Goal: Task Accomplishment & Management: Manage account settings

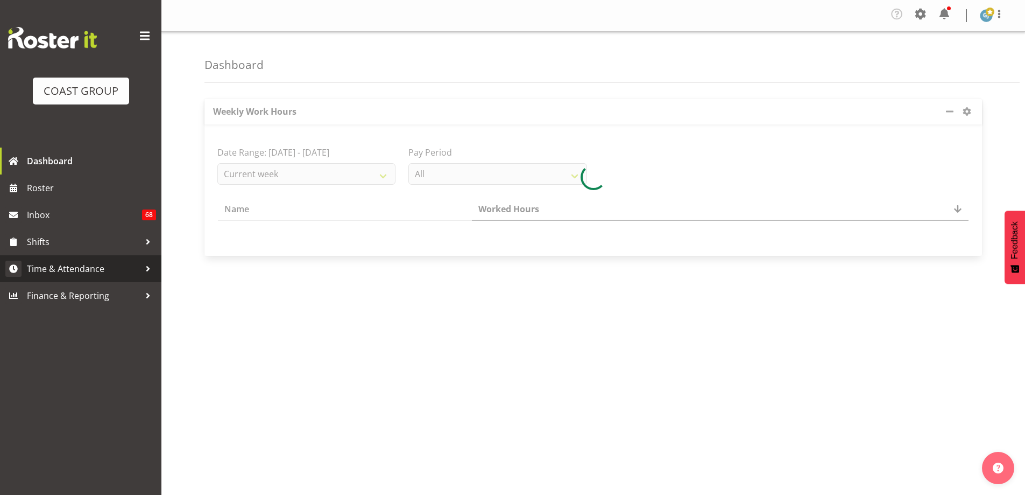
click at [147, 268] on div at bounding box center [148, 269] width 16 height 16
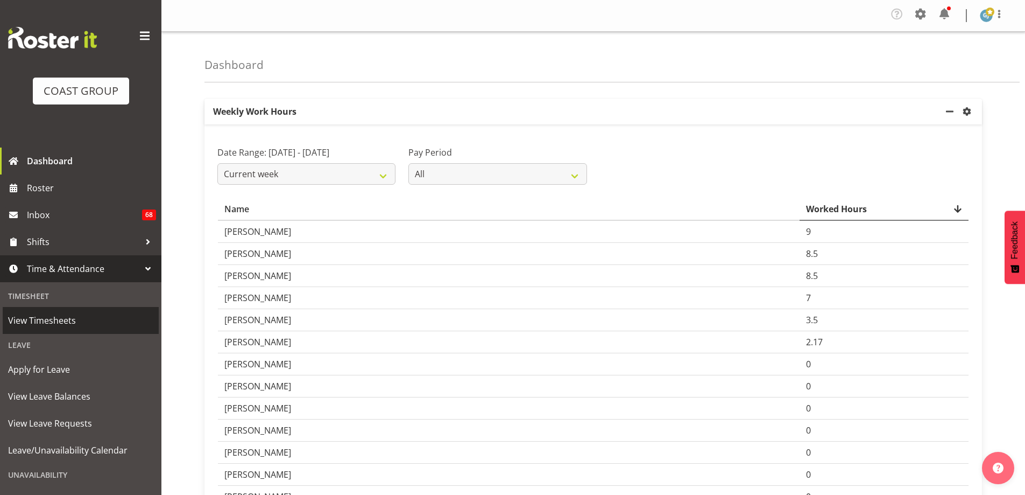
click at [59, 321] on span "View Timesheets" at bounding box center [80, 320] width 145 height 16
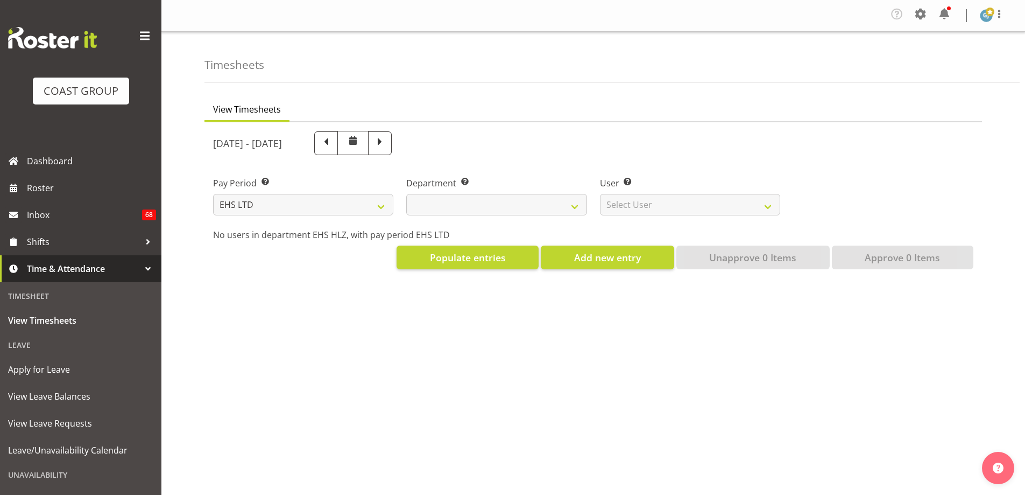
select select "7"
select select
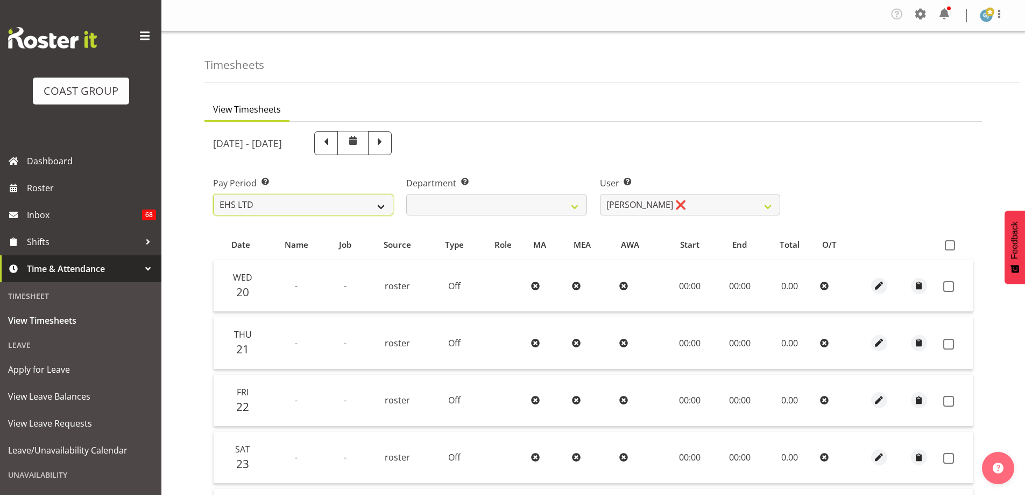
click at [382, 208] on select "SLP LTD EHS LTD DW LTD VEHICLES Carlton Events Hamilton 120 Limited Wellington …" at bounding box center [303, 205] width 180 height 22
select select "149"
click at [213, 194] on select "SLP LTD EHS LTD DW LTD VEHICLES Carlton Events Hamilton 120 Limited Wellington …" at bounding box center [303, 205] width 180 height 22
select select
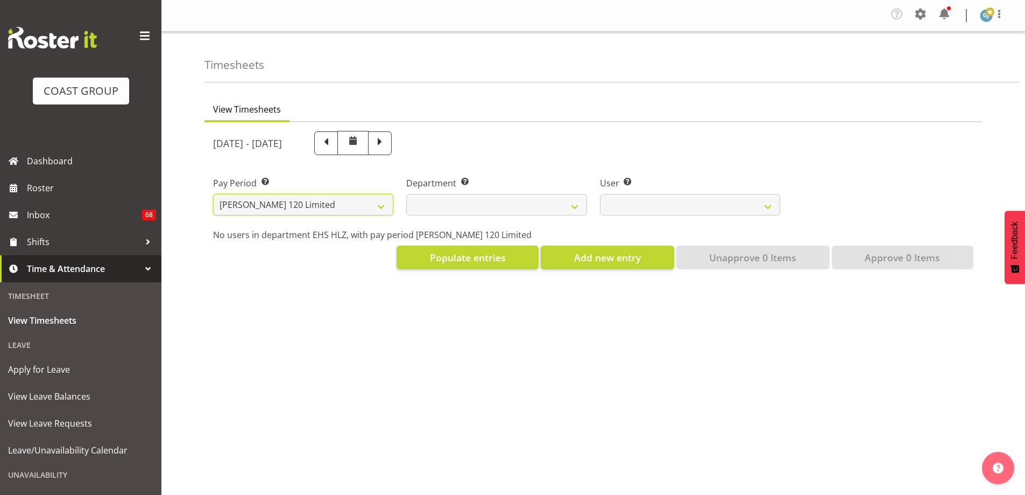
select select
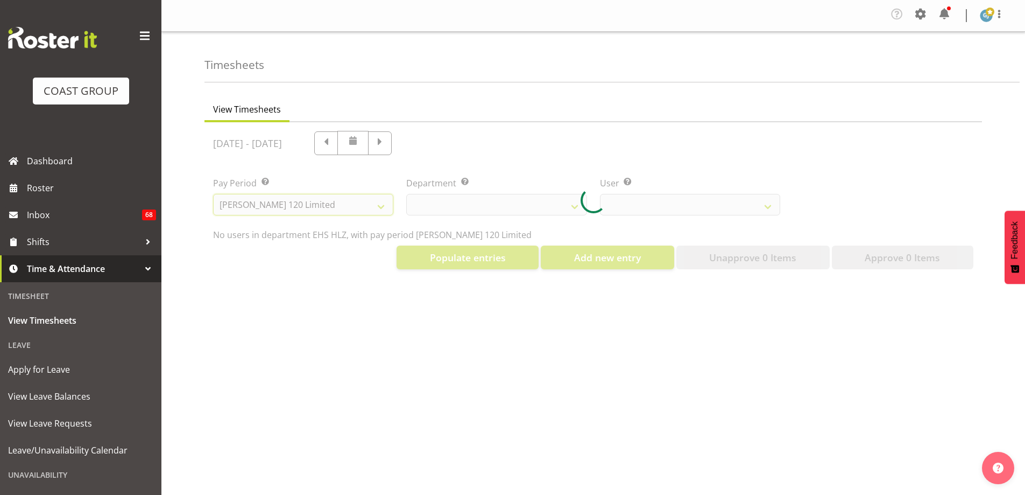
select select
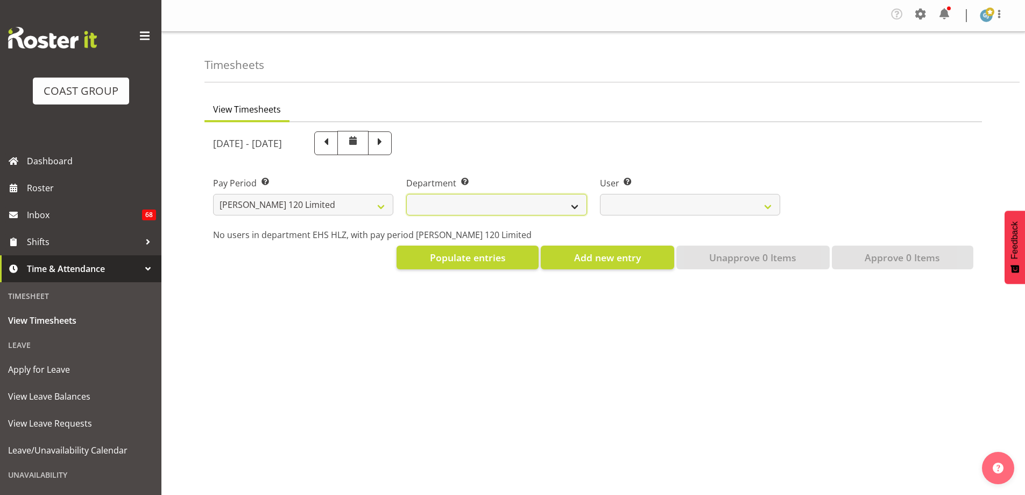
click at [575, 207] on select "[PERSON_NAME]" at bounding box center [496, 205] width 180 height 22
select select "751"
click at [406, 194] on select "[PERSON_NAME]" at bounding box center [496, 205] width 180 height 22
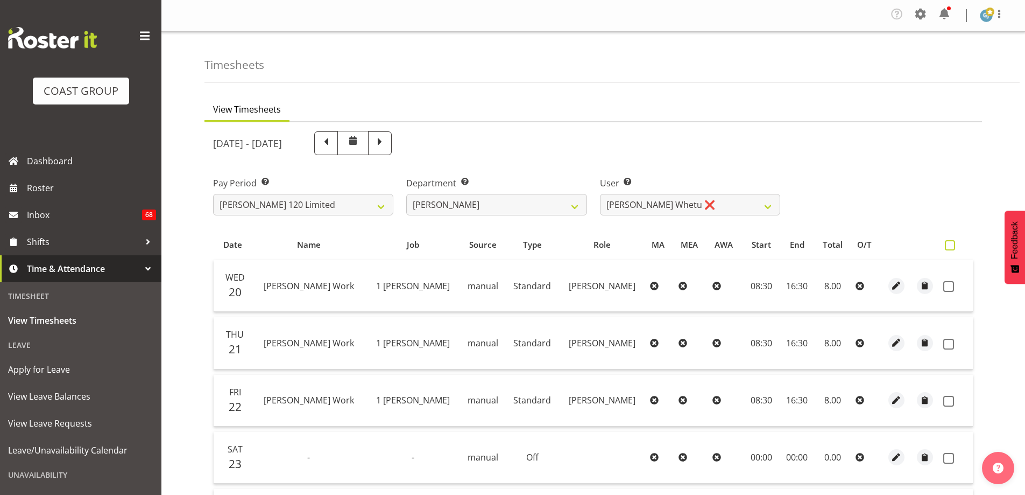
click at [951, 242] on span at bounding box center [950, 245] width 10 height 10
click at [951, 242] on input "checkbox" at bounding box center [948, 245] width 7 height 7
checkbox input "true"
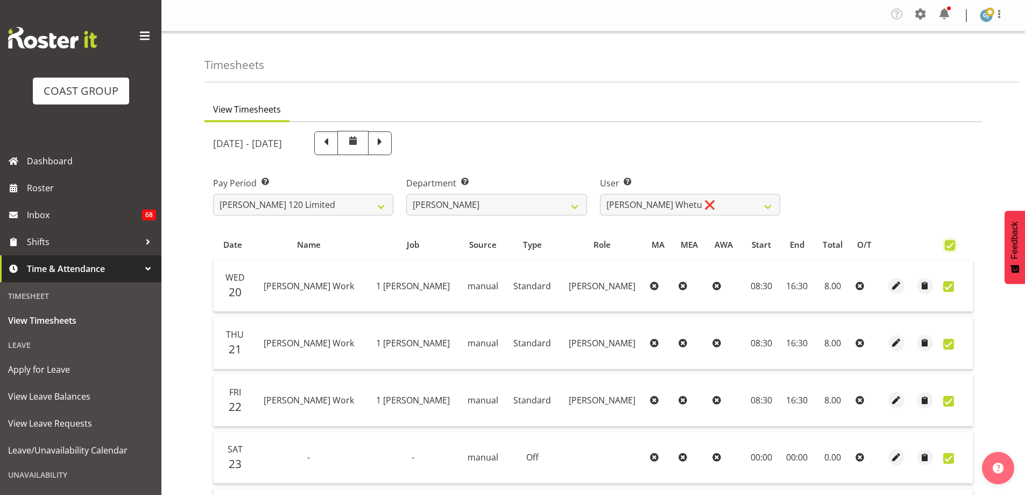
checkbox input "true"
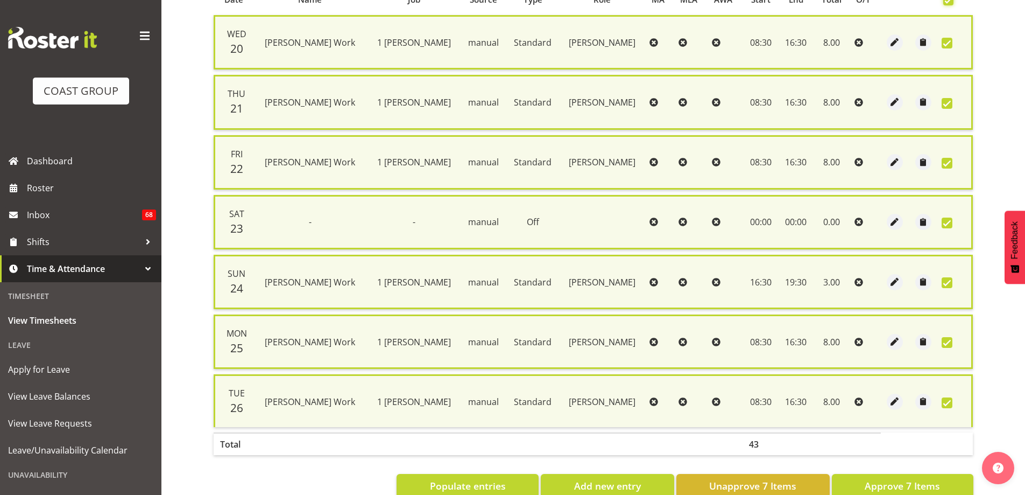
scroll to position [272, 0]
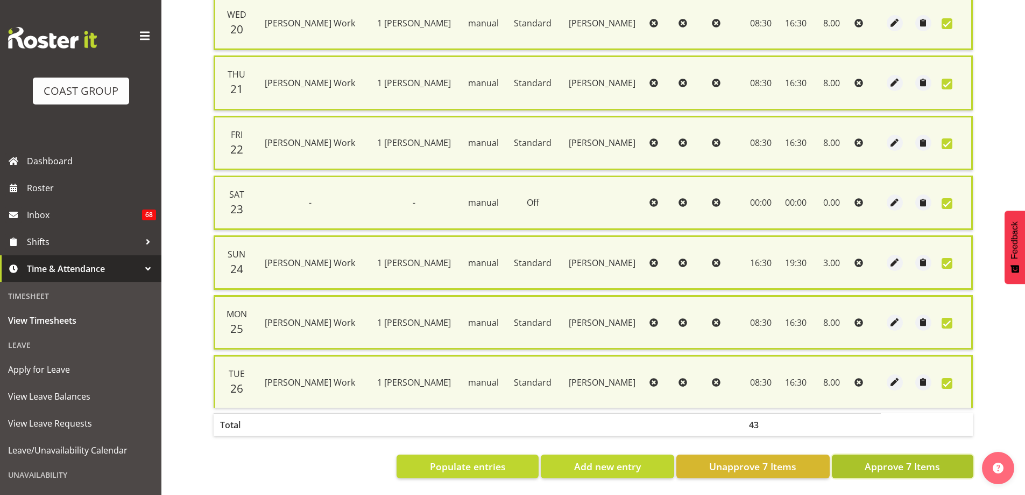
click at [895, 462] on span "Approve 7 Items" at bounding box center [902, 466] width 75 height 14
checkbox input "false"
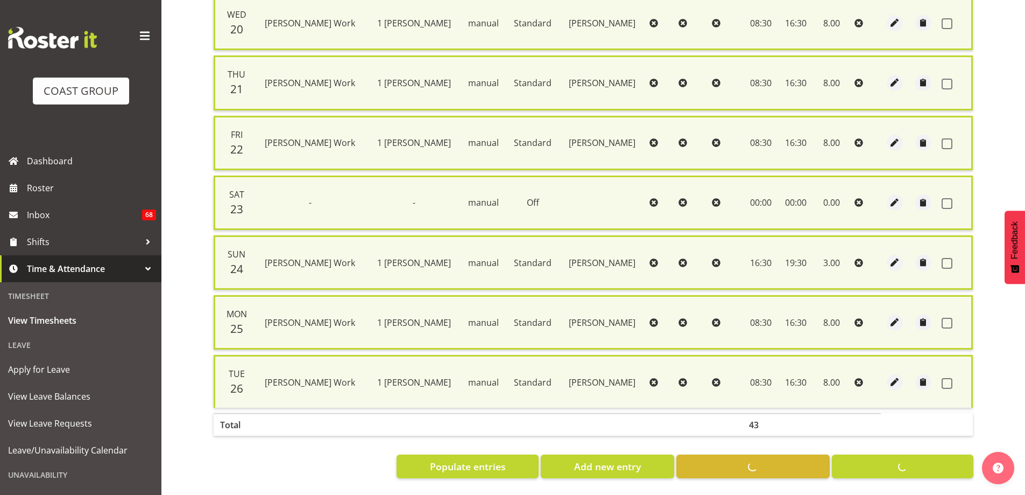
checkbox input "false"
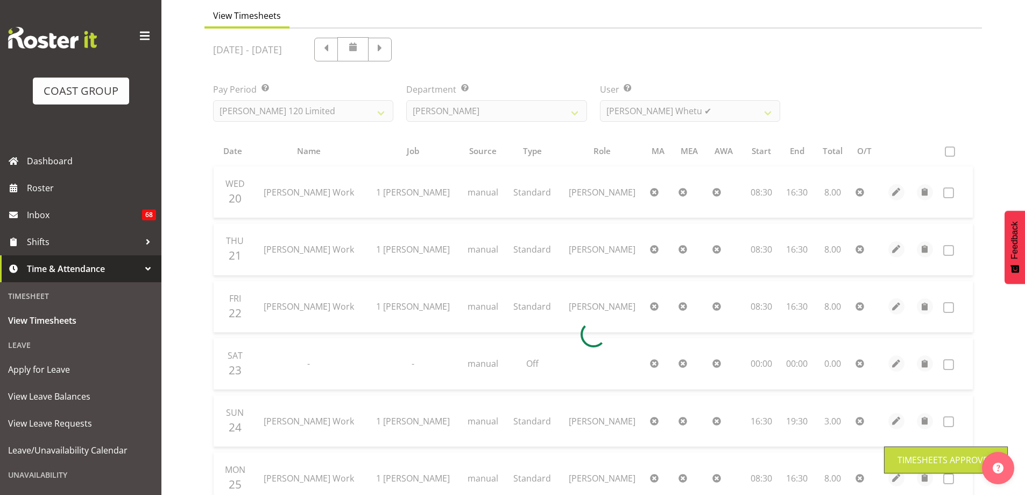
scroll to position [93, 0]
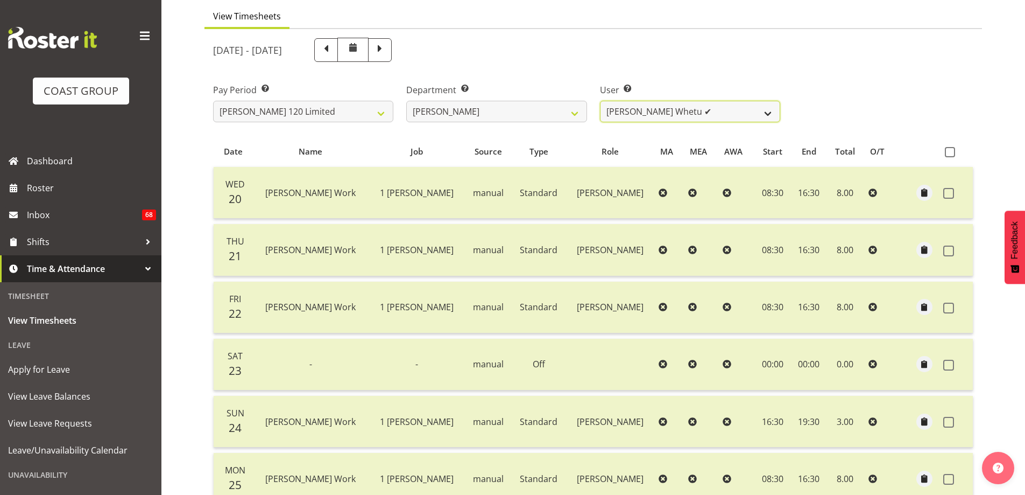
click at [768, 115] on select "Geoffrey Te Whetu ✔ Layton Gardener ❌ Olivia Lindale ❌ Stephanie Hill-Grant ❌ T…" at bounding box center [690, 112] width 180 height 22
select select "11356"
click at [600, 101] on select "Geoffrey Te Whetu ✔ Layton Gardener ❌ Olivia Lindale ❌ Stephanie Hill-Grant ❌ T…" at bounding box center [690, 112] width 180 height 22
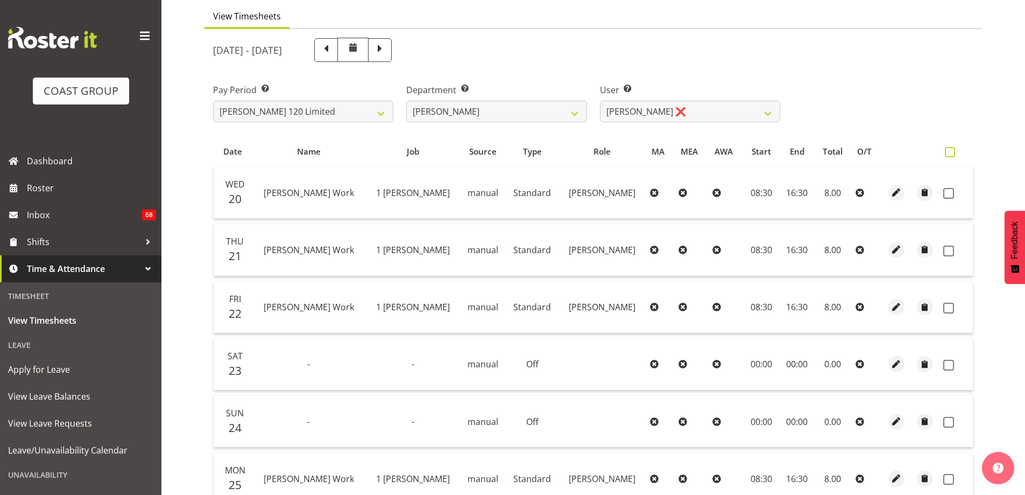
click at [951, 156] on span at bounding box center [950, 152] width 10 height 10
click at [951, 156] on input "checkbox" at bounding box center [948, 152] width 7 height 7
checkbox input "true"
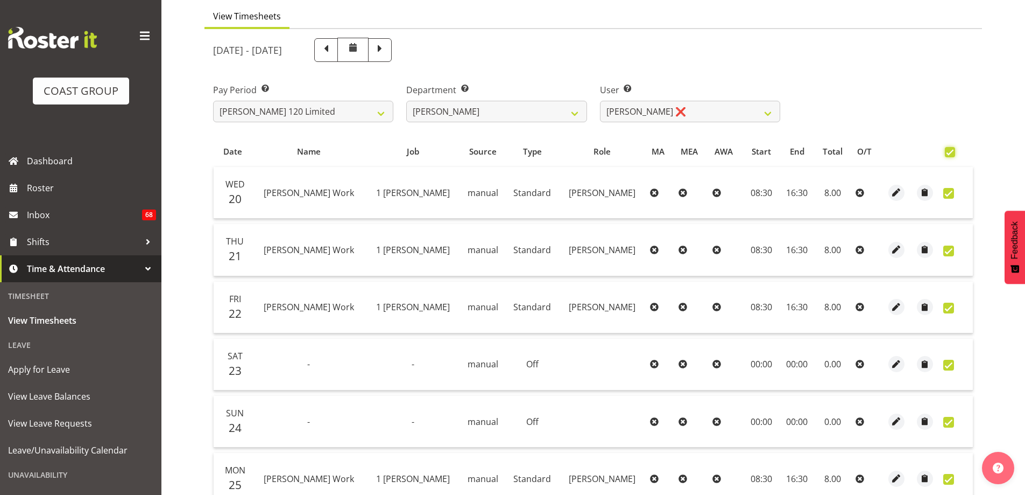
checkbox input "true"
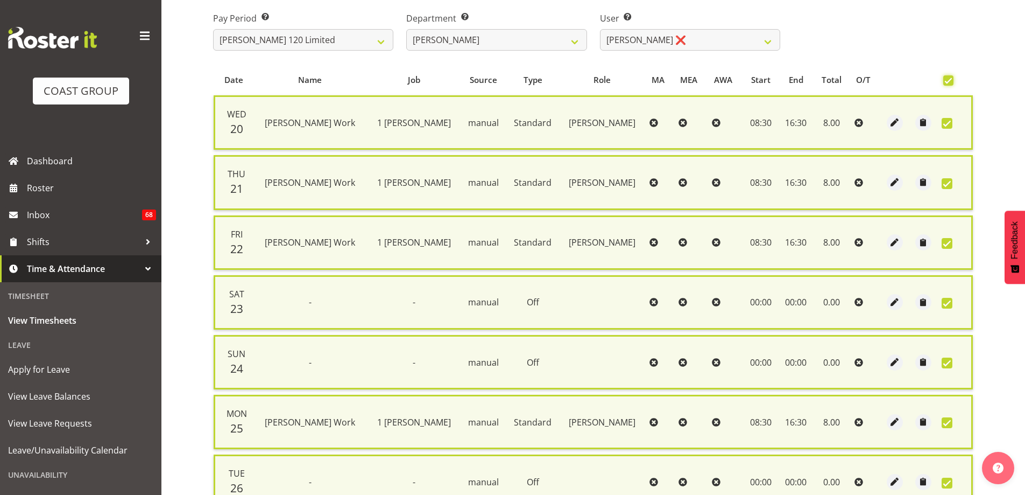
scroll to position [272, 0]
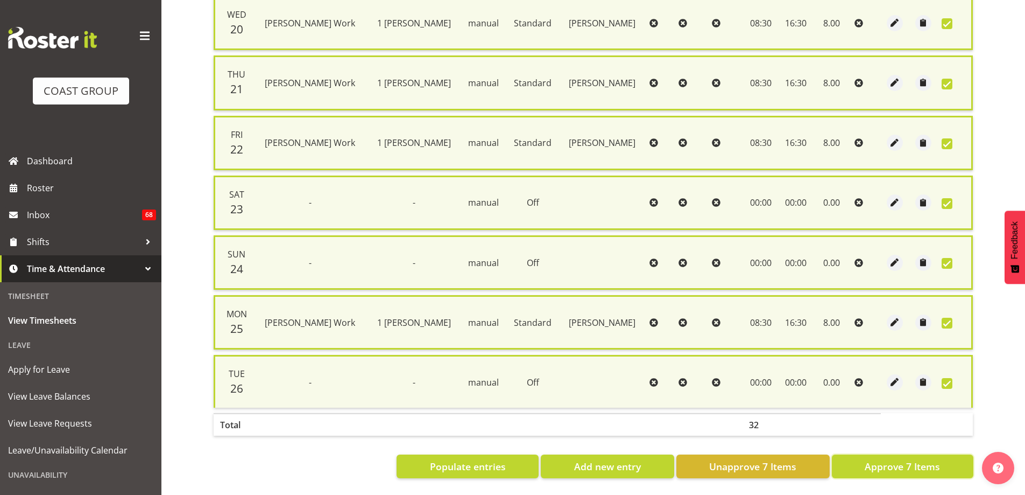
drag, startPoint x: 897, startPoint y: 457, endPoint x: 894, endPoint y: 450, distance: 7.5
click at [897, 459] on span "Approve 7 Items" at bounding box center [902, 466] width 75 height 14
checkbox input "false"
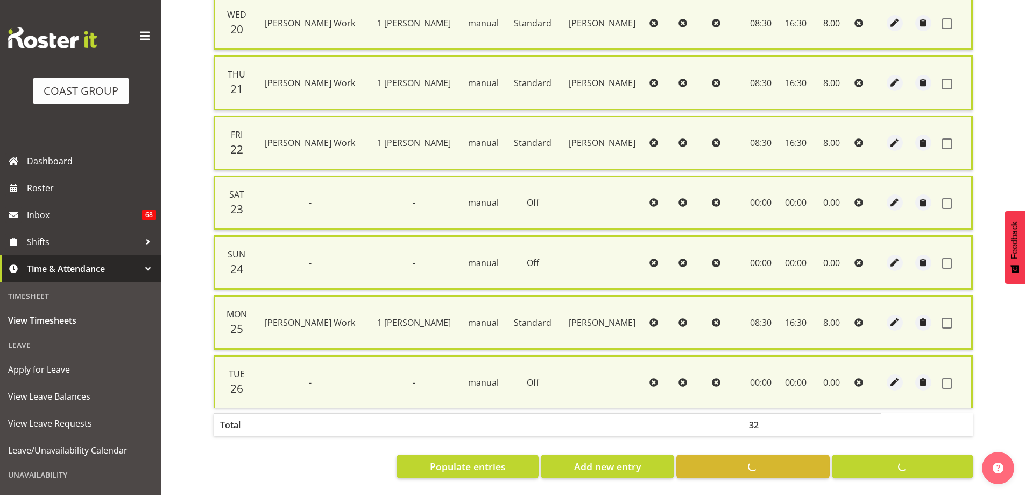
checkbox input "false"
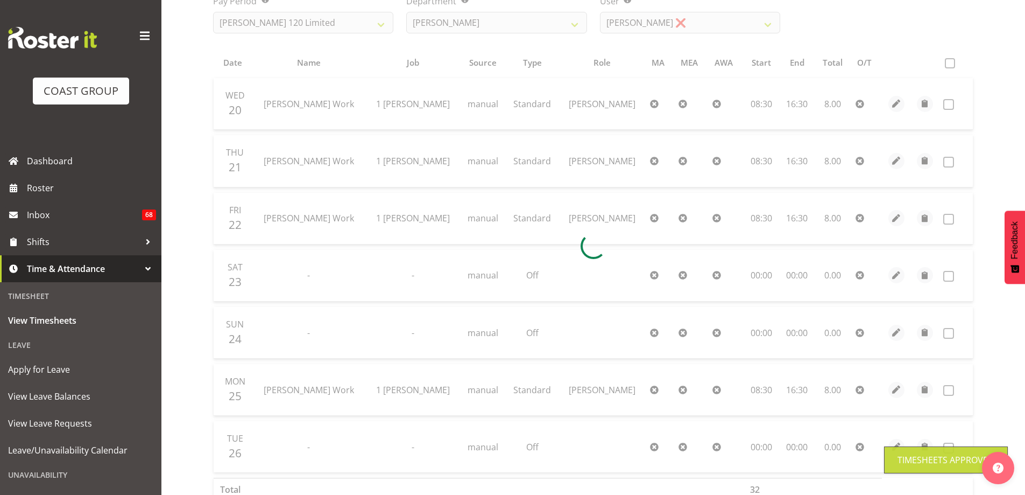
scroll to position [93, 0]
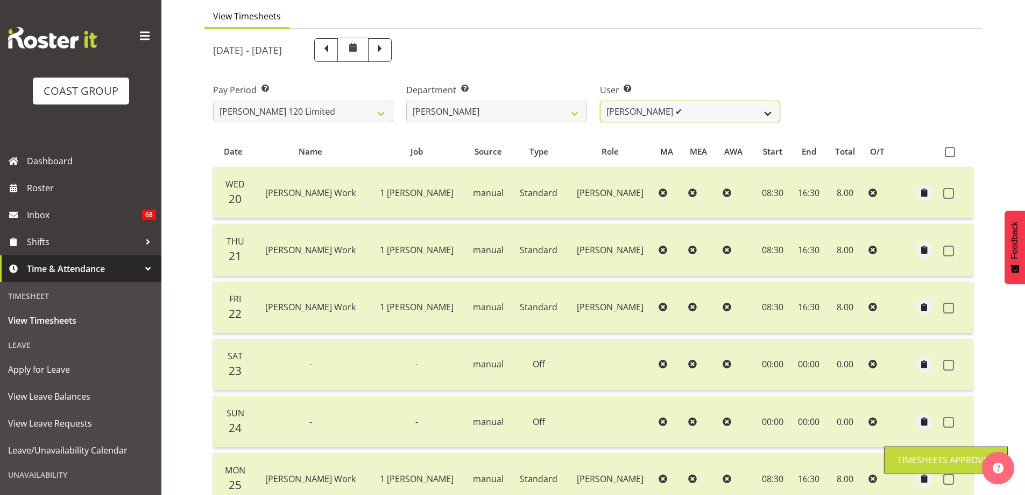
click at [769, 111] on select "Geoffrey Te Whetu ✔ Layton Gardener ✔ Olivia Lindale ❌ Stephanie Hill-Grant ❌ T…" at bounding box center [690, 112] width 180 height 22
click at [600, 101] on select "Geoffrey Te Whetu ✔ Layton Gardener ✔ Olivia Lindale ❌ Stephanie Hill-Grant ❌ T…" at bounding box center [690, 112] width 180 height 22
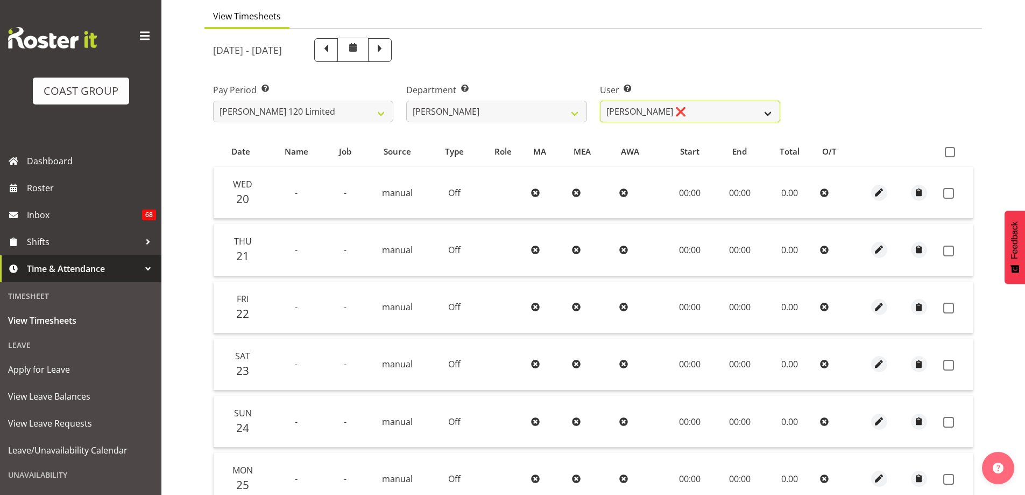
click at [767, 109] on select "Geoffrey Te Whetu ✔ Layton Gardener ✔ Olivia Lindale ❌ Stephanie Hill-Grant ❌ T…" at bounding box center [690, 112] width 180 height 22
select select "9928"
click at [600, 101] on select "Geoffrey Te Whetu ✔ Layton Gardener ✔ Olivia Lindale ❌ Stephanie Hill-Grant ❌ T…" at bounding box center [690, 112] width 180 height 22
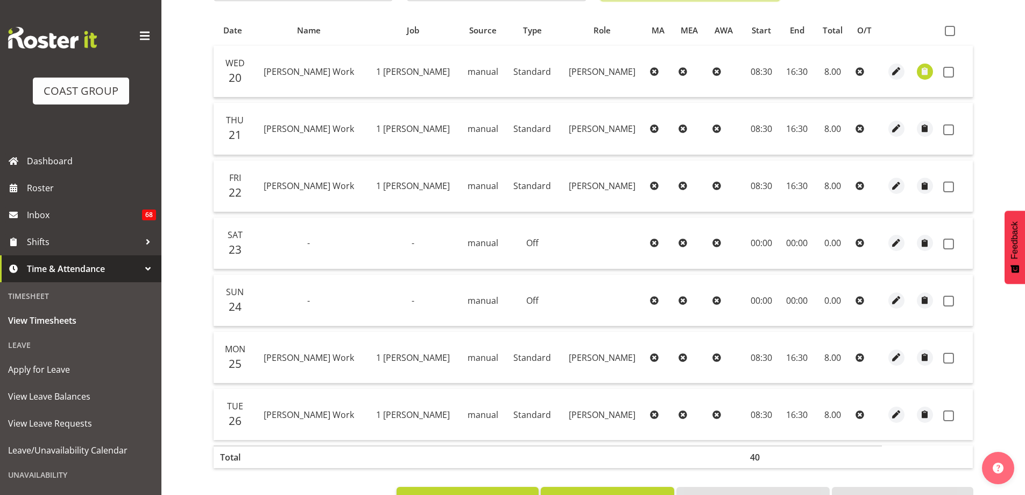
scroll to position [147, 0]
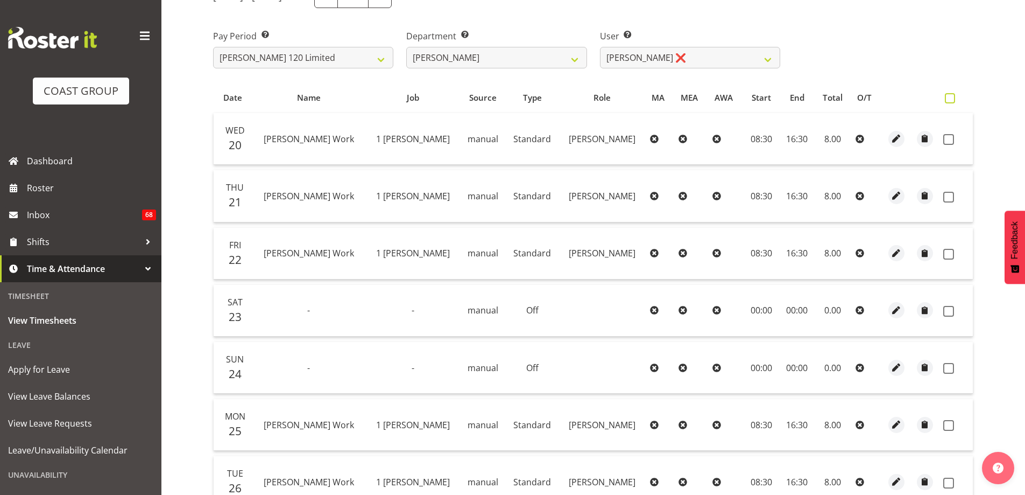
click at [950, 101] on span at bounding box center [950, 98] width 10 height 10
click at [950, 101] on input "checkbox" at bounding box center [948, 98] width 7 height 7
checkbox input "true"
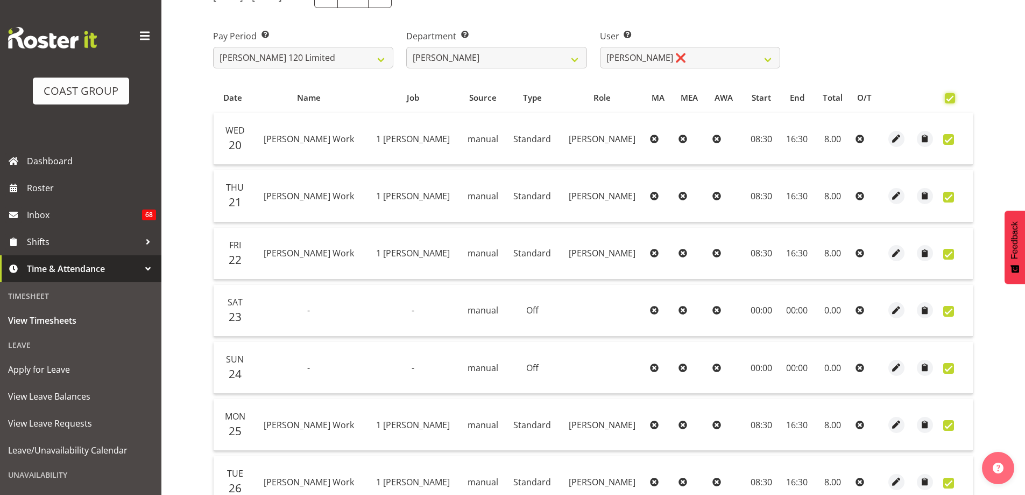
checkbox input "true"
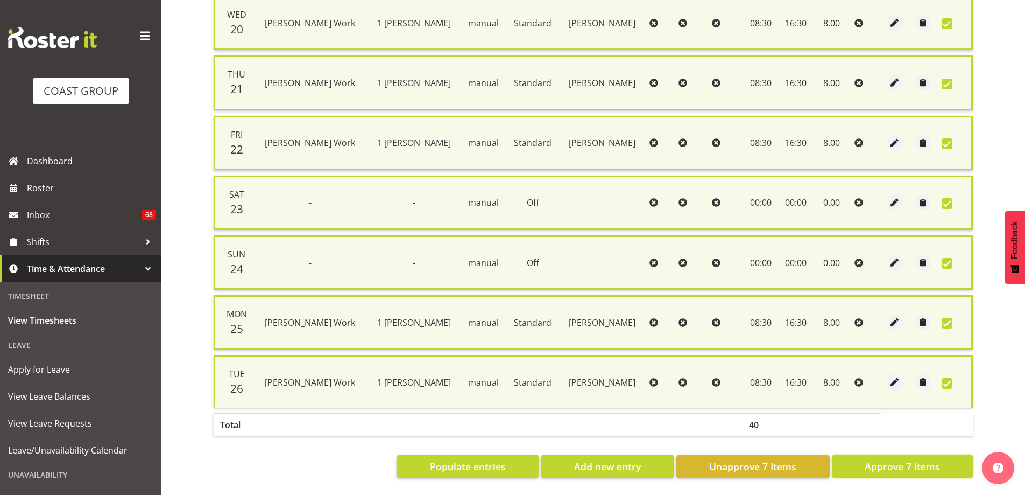
click at [904, 459] on span "Approve 7 Items" at bounding box center [902, 466] width 75 height 14
checkbox input "false"
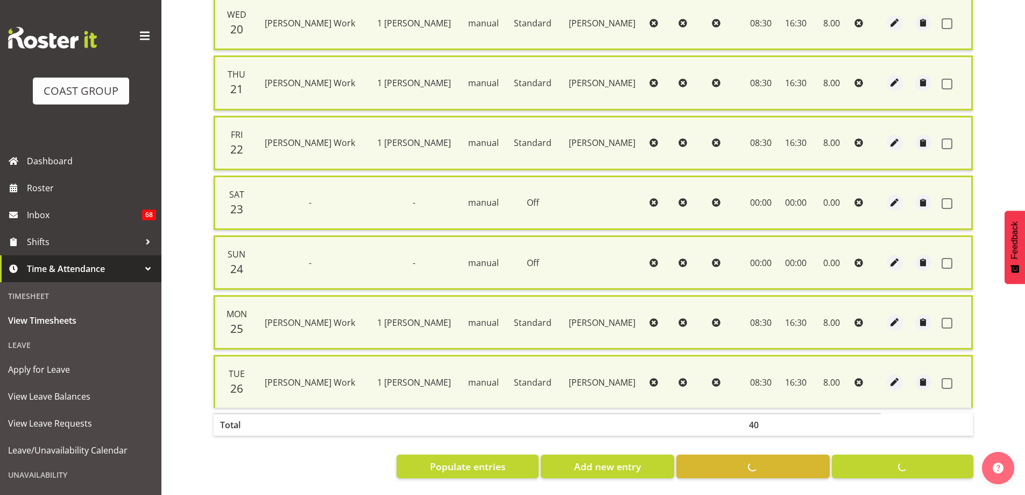
checkbox input "false"
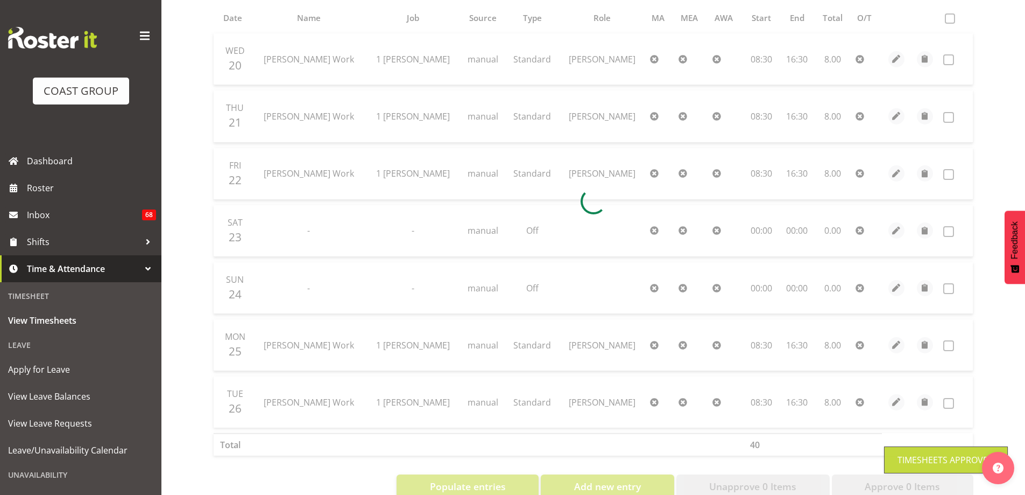
scroll to position [201, 0]
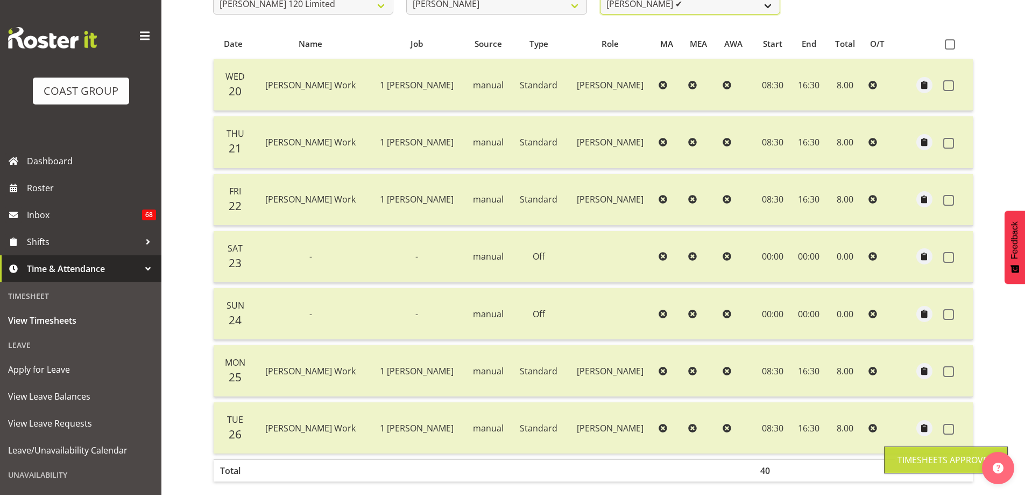
click at [768, 9] on select "Geoffrey Te Whetu ✔ Layton Gardener ✔ Olivia Lindale ❌ Stephanie Hill-Grant ✔ T…" at bounding box center [690, 4] width 180 height 22
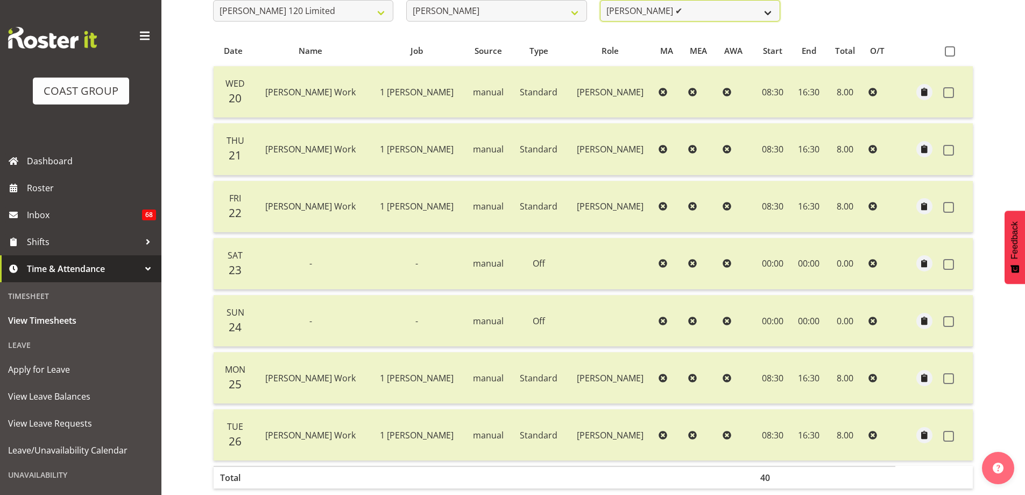
select select "9929"
click at [600, 0] on select "Geoffrey Te Whetu ✔ Layton Gardener ✔ Olivia Lindale ❌ Stephanie Hill-Grant ✔ T…" at bounding box center [690, 11] width 180 height 22
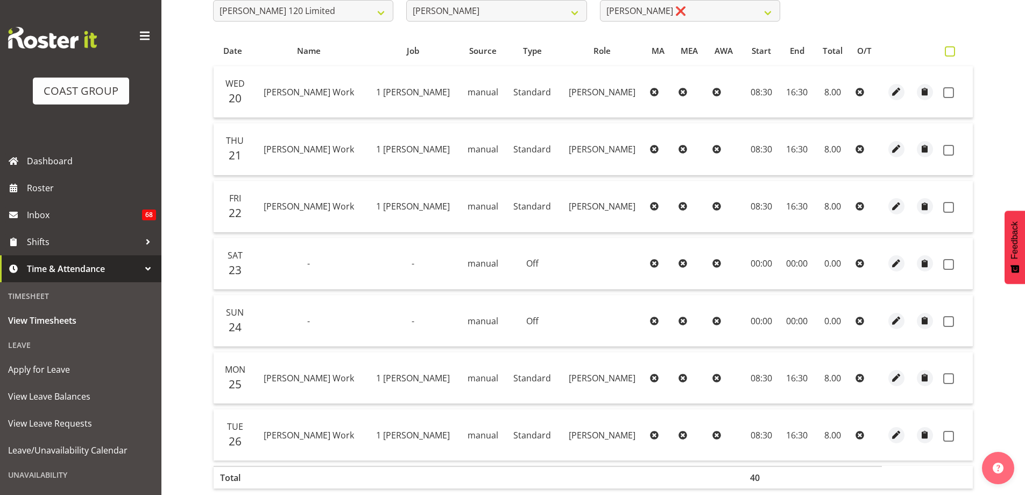
click at [952, 48] on span at bounding box center [950, 51] width 10 height 10
click at [952, 48] on input "checkbox" at bounding box center [948, 51] width 7 height 7
checkbox input "true"
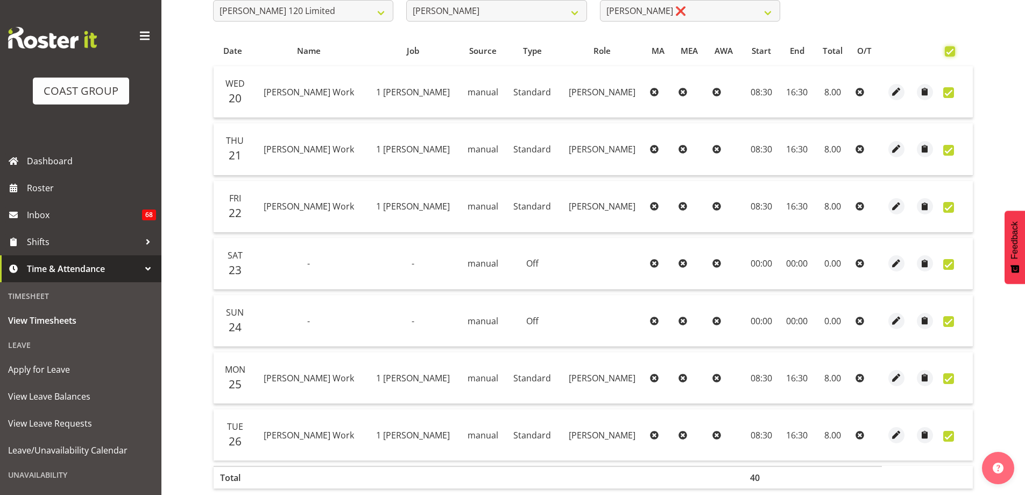
checkbox input "true"
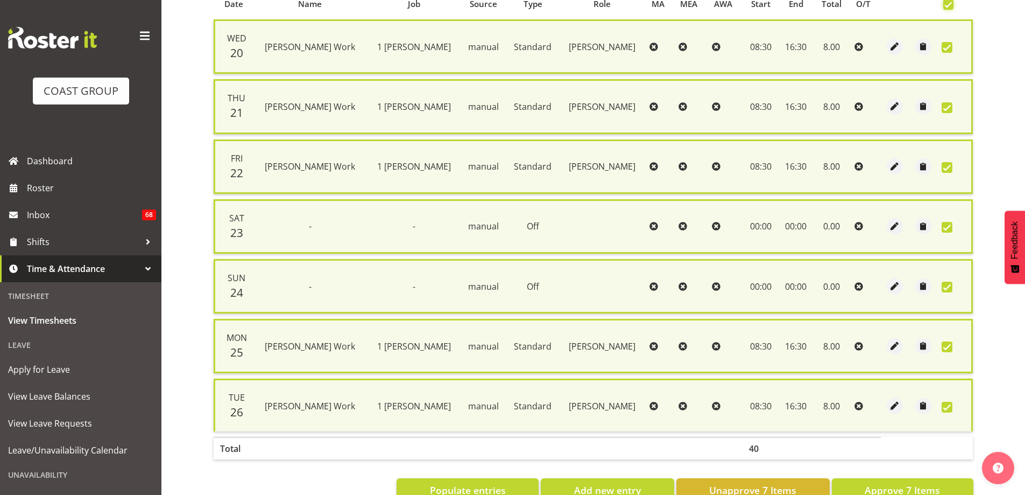
scroll to position [272, 0]
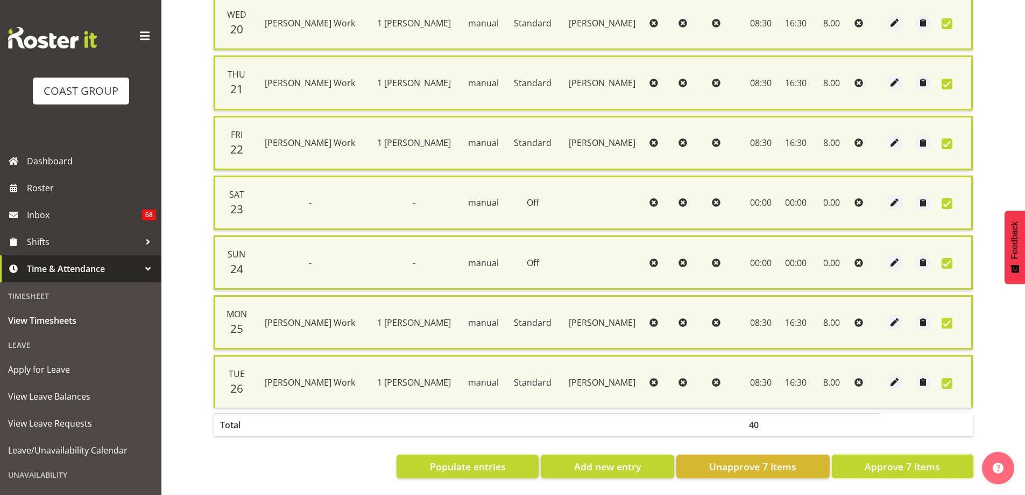
click at [911, 463] on span "Approve 7 Items" at bounding box center [902, 466] width 75 height 14
checkbox input "false"
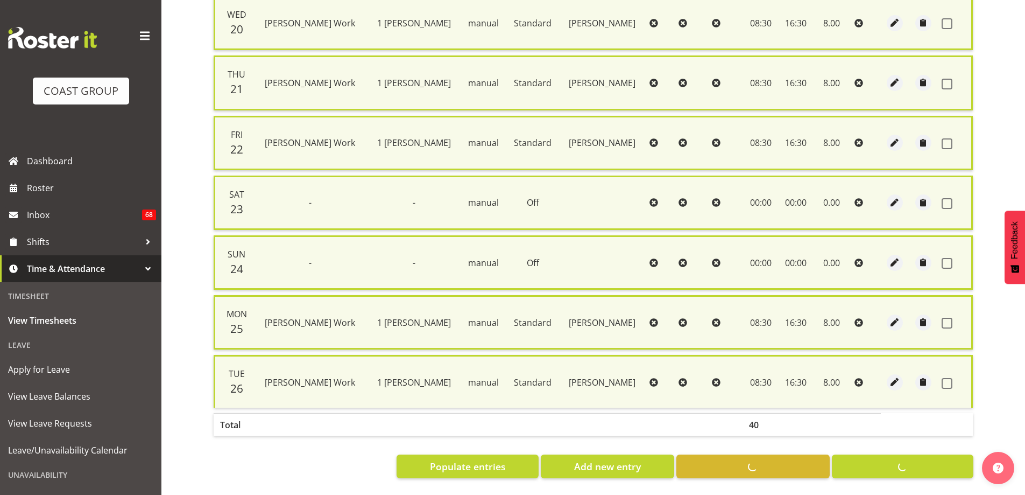
checkbox input "false"
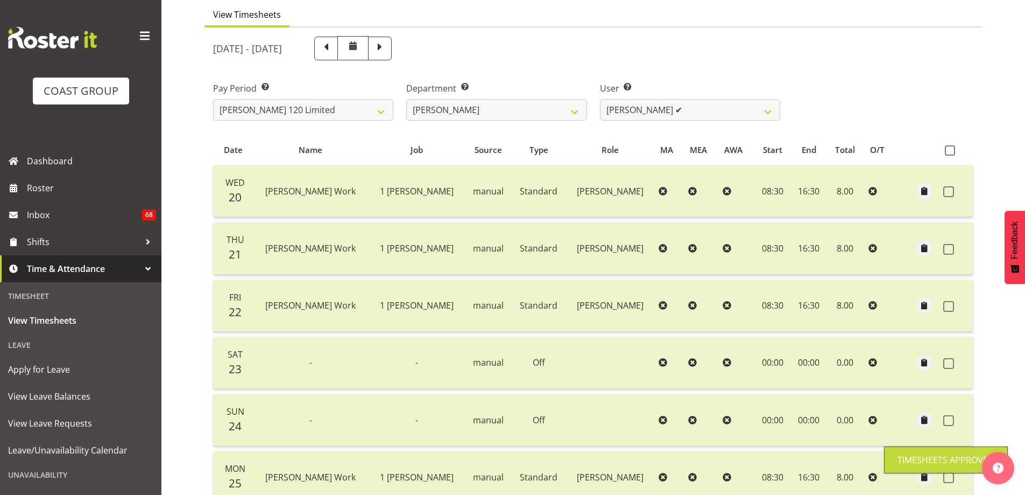
scroll to position [93, 0]
click at [764, 110] on select "Geoffrey Te Whetu ✔ Layton Gardener ✔ Olivia Lindale ❌ Stephanie Hill-Grant ✔ T…" at bounding box center [690, 112] width 180 height 22
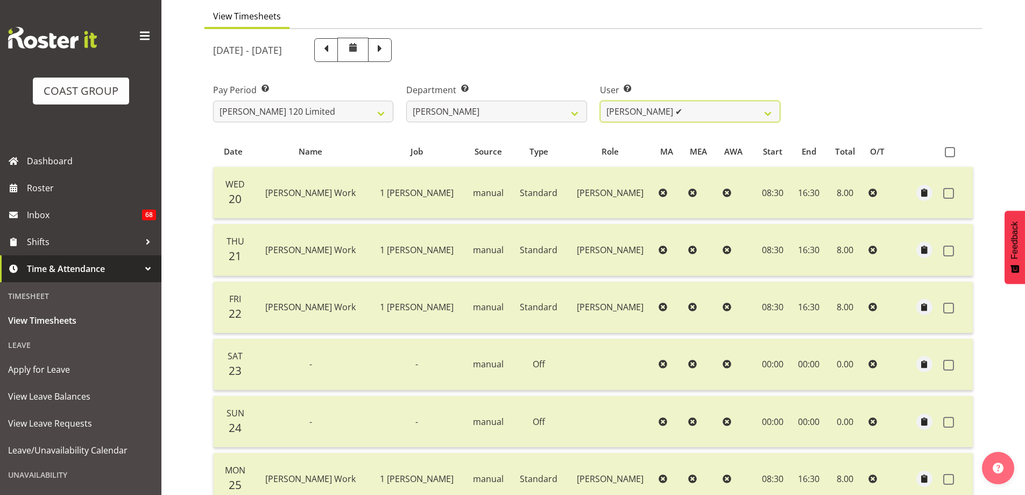
select select "9995"
click at [600, 101] on select "Geoffrey Te Whetu ✔ Layton Gardener ✔ Olivia Lindale ❌ Stephanie Hill-Grant ✔ T…" at bounding box center [690, 112] width 180 height 22
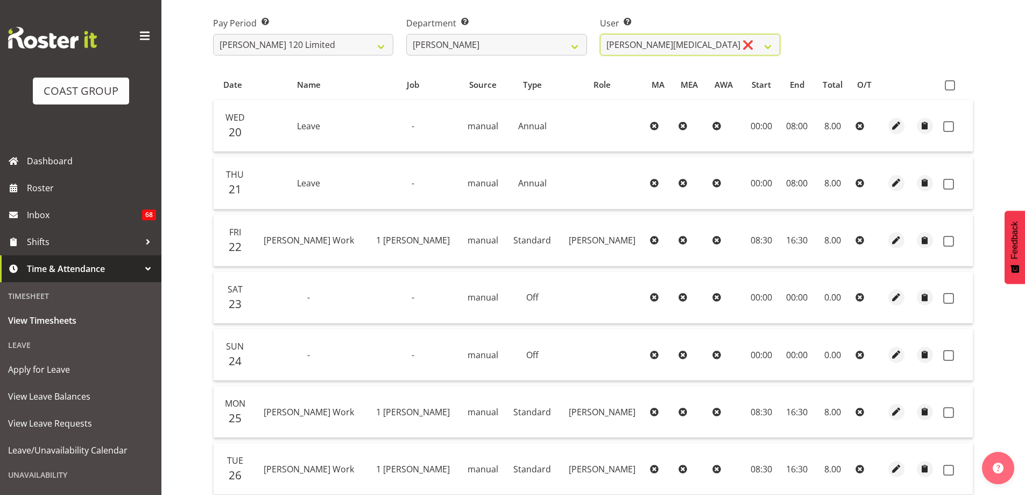
scroll to position [147, 0]
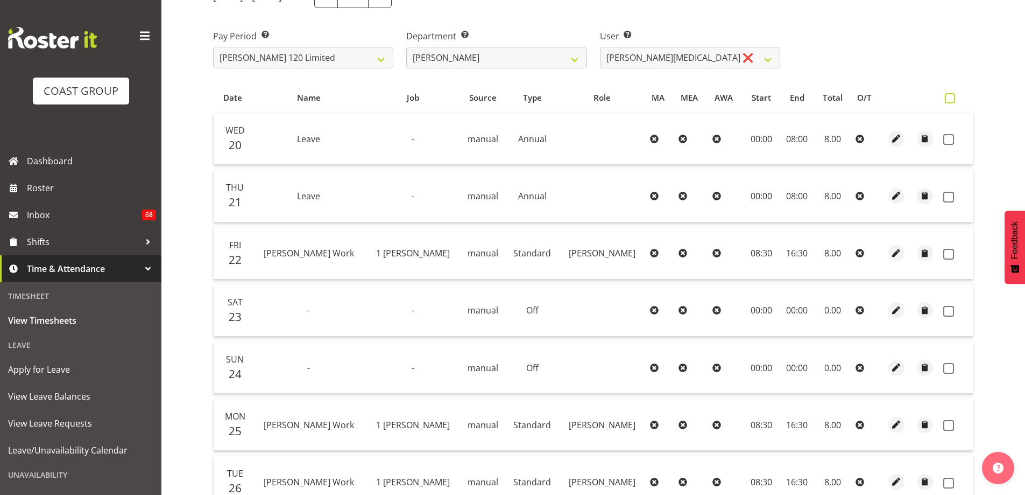
click at [950, 102] on span at bounding box center [950, 98] width 10 height 10
click at [950, 102] on input "checkbox" at bounding box center [948, 98] width 7 height 7
checkbox input "true"
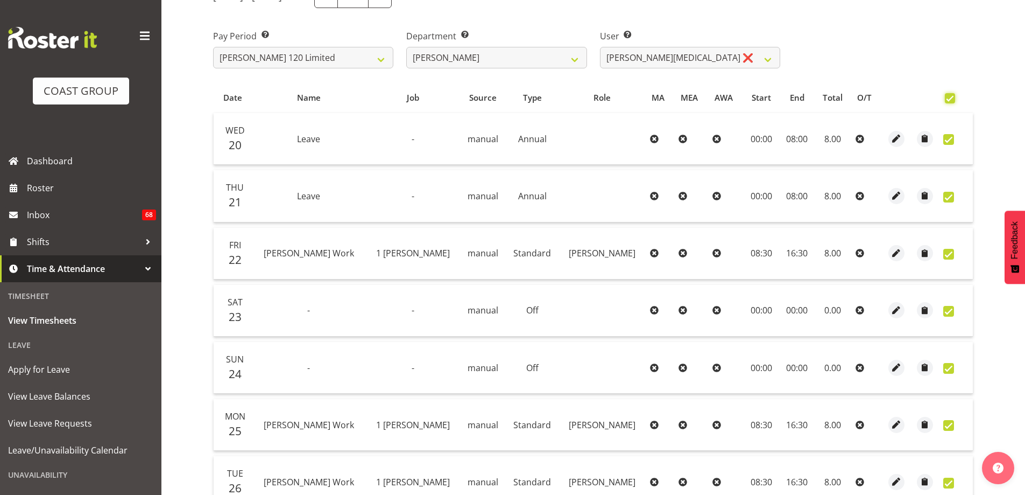
checkbox input "true"
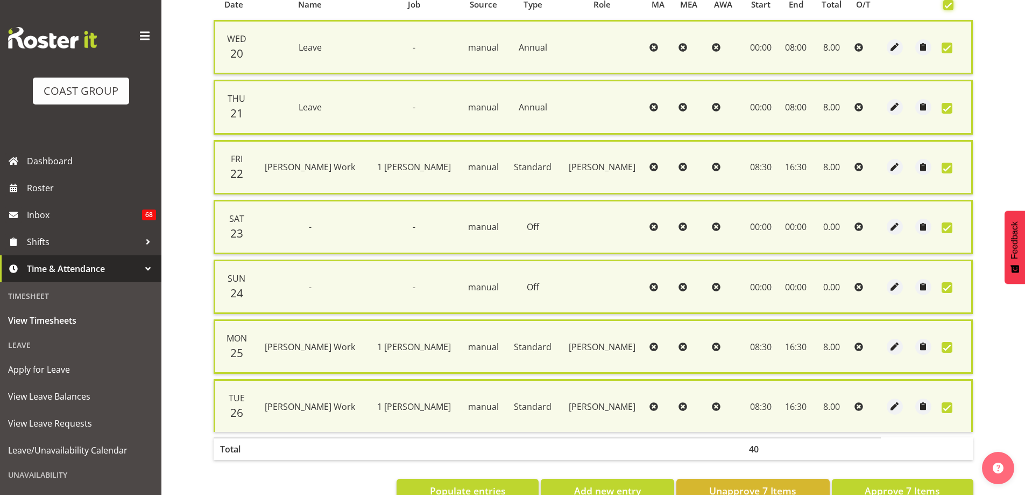
scroll to position [272, 0]
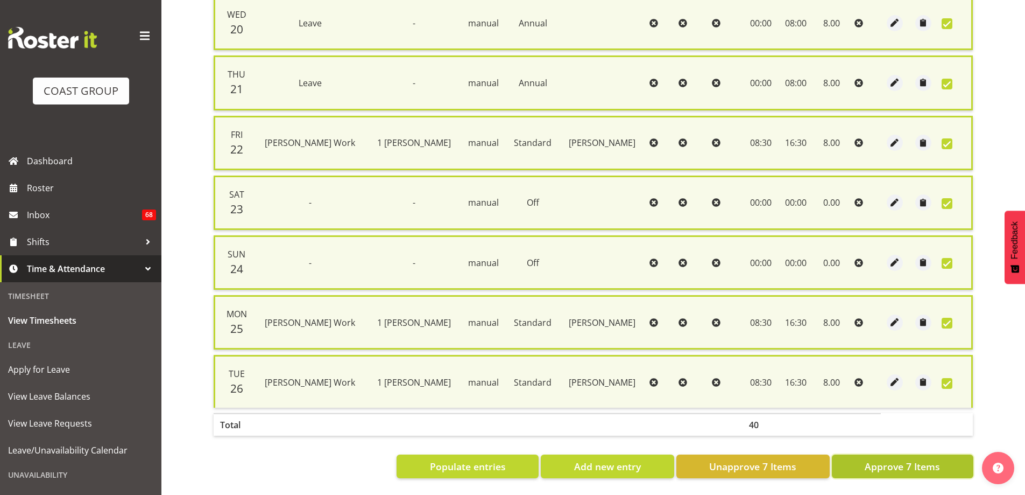
click at [907, 459] on span "Approve 7 Items" at bounding box center [902, 466] width 75 height 14
checkbox input "false"
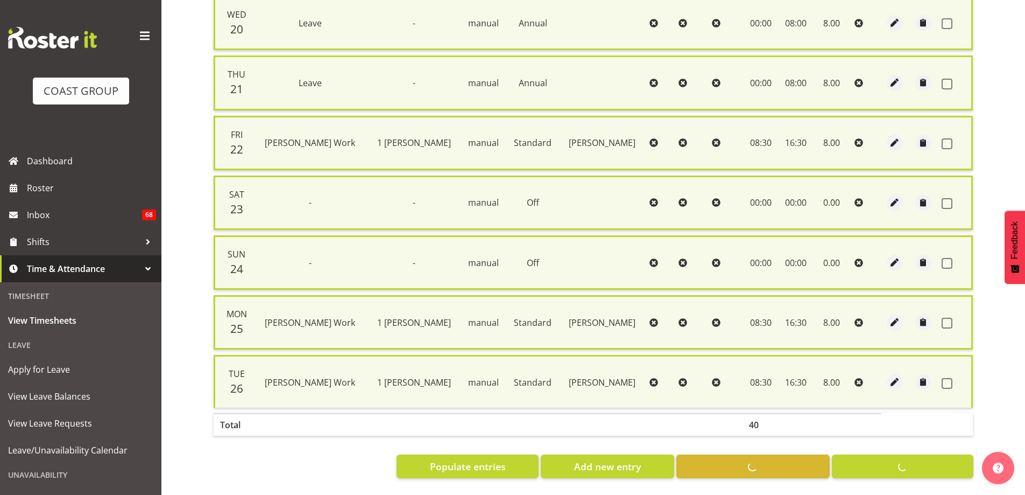
checkbox input "false"
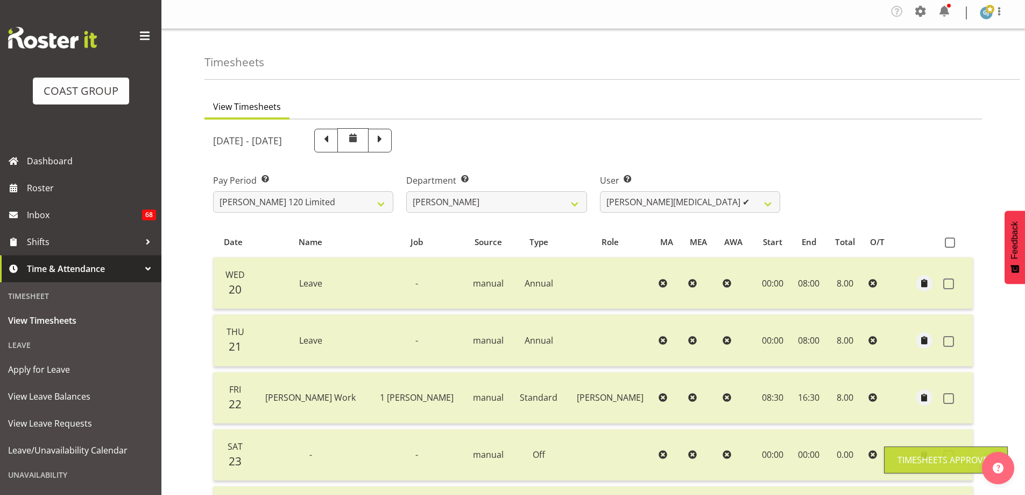
scroll to position [0, 0]
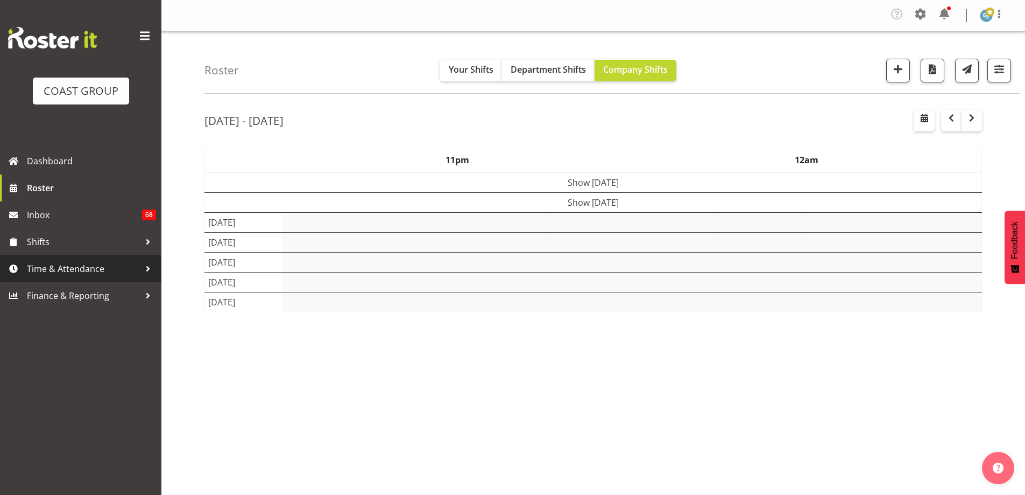
click at [149, 266] on div at bounding box center [148, 269] width 16 height 16
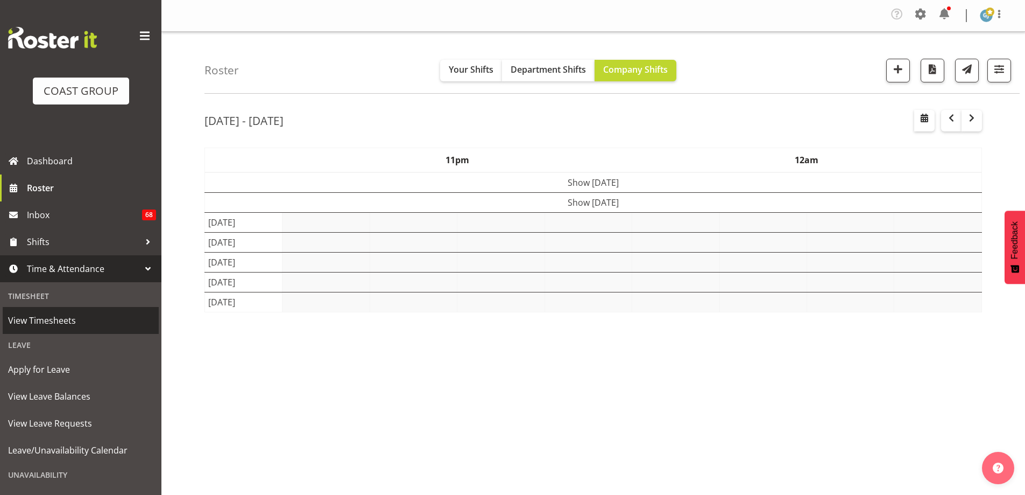
click at [62, 320] on span "View Timesheets" at bounding box center [80, 320] width 145 height 16
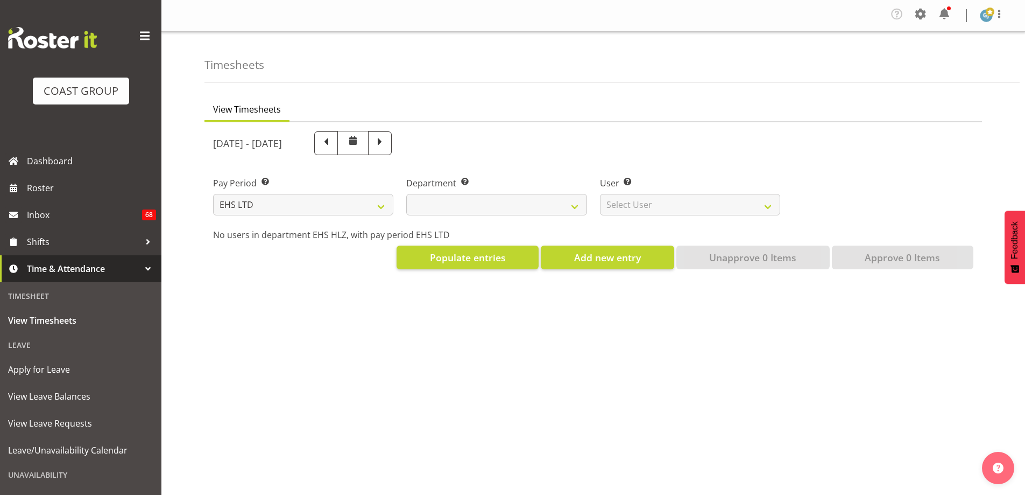
select select "7"
select select
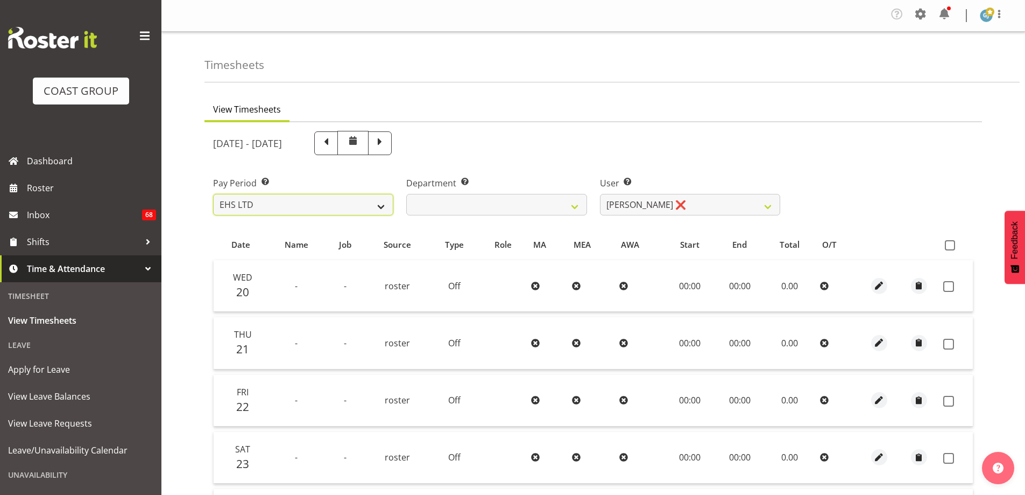
click at [379, 208] on select "SLP LTD EHS LTD DW LTD VEHICLES Carlton Events Hamilton 120 Limited Wellington …" at bounding box center [303, 205] width 180 height 22
select select "149"
click at [213, 194] on select "SLP LTD EHS LTD DW LTD VEHICLES Carlton Events Hamilton 120 Limited Wellington …" at bounding box center [303, 205] width 180 height 22
select select
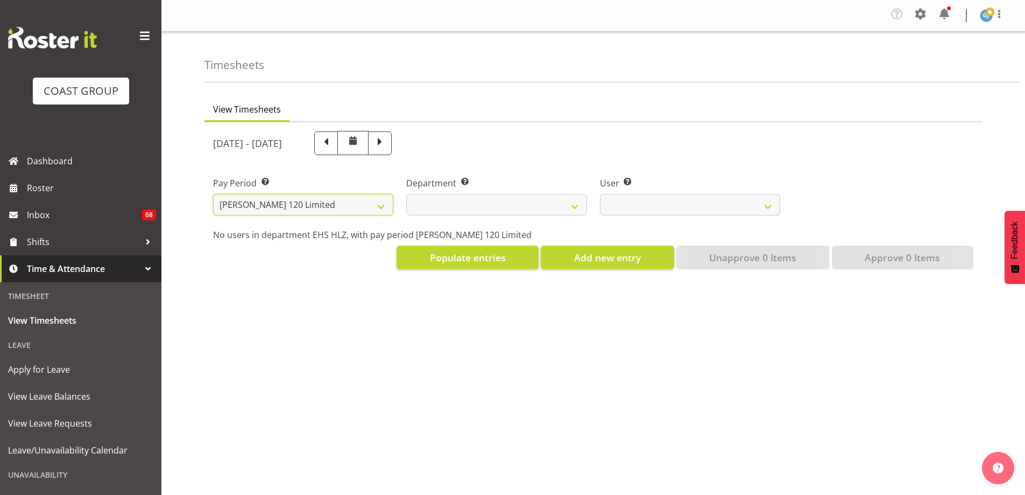
select select
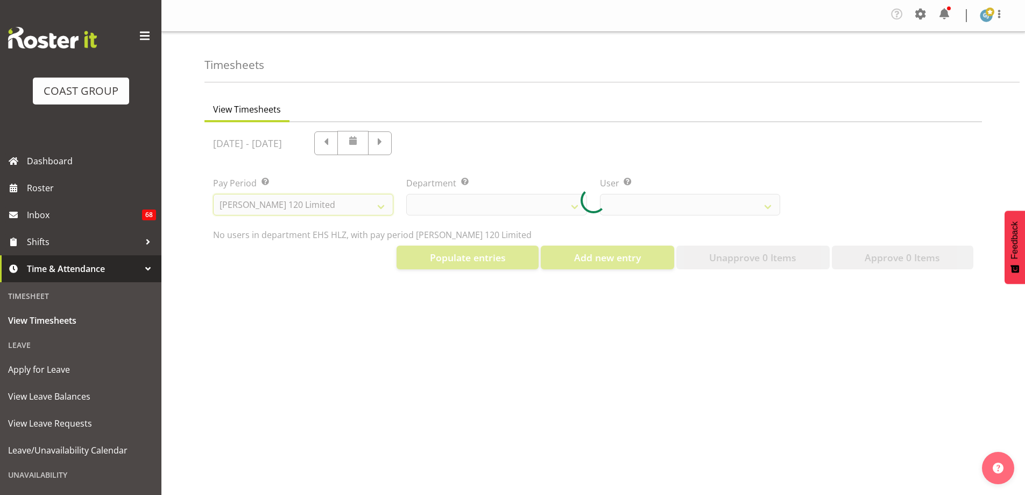
select select
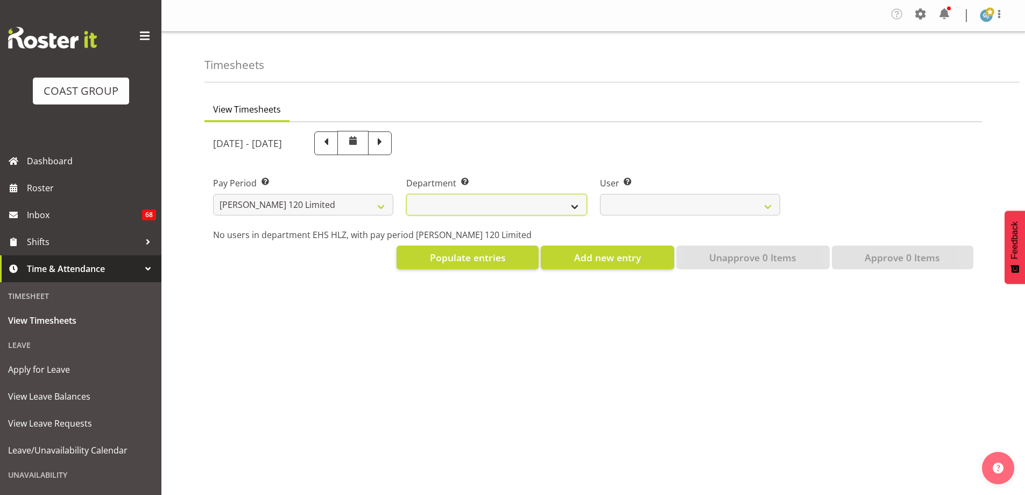
click at [576, 206] on select "[PERSON_NAME]" at bounding box center [496, 205] width 180 height 22
select select "751"
click at [406, 194] on select "[PERSON_NAME]" at bounding box center [496, 205] width 180 height 22
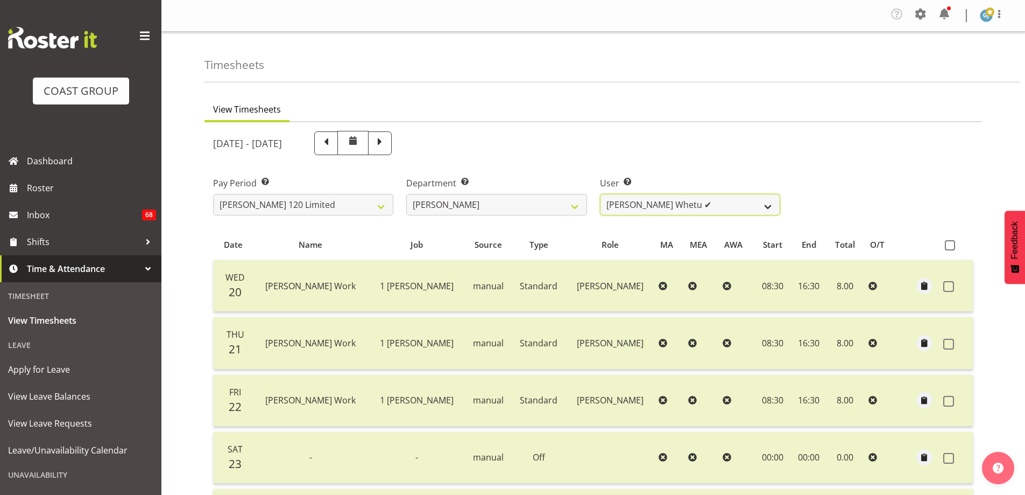
click at [775, 206] on select "Geoffrey Te Whetu ✔ Layton Gardener ✔ Olivia Lindale ❌ Stephanie Hill-Grant ✔ T…" at bounding box center [690, 205] width 180 height 22
select select "10438"
click at [600, 194] on select "Geoffrey Te Whetu ✔ Layton Gardener ✔ Olivia Lindale ❌ Stephanie Hill-Grant ✔ T…" at bounding box center [690, 205] width 180 height 22
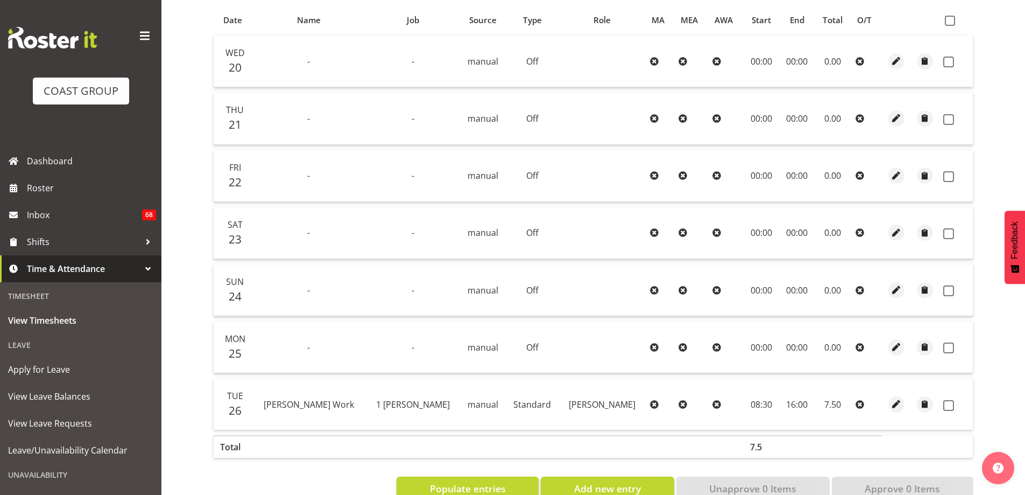
scroll to position [201, 0]
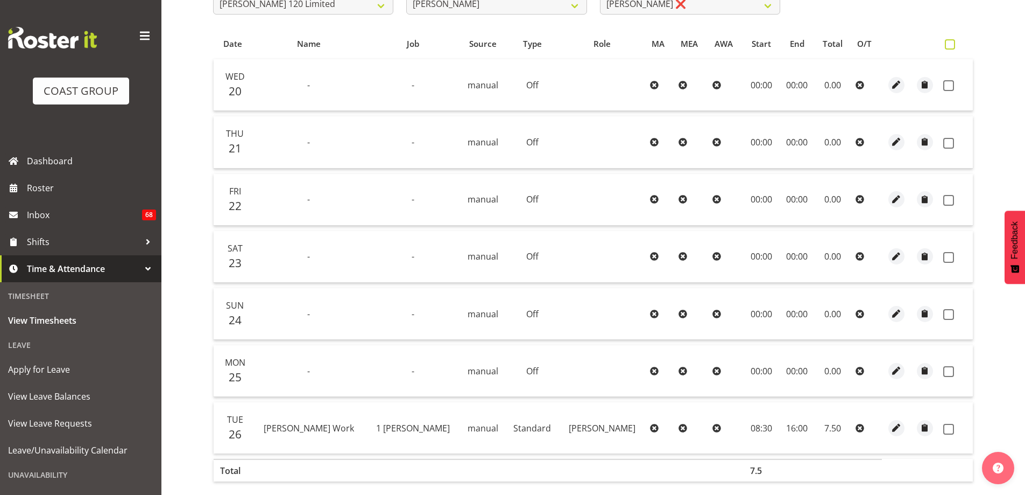
click at [948, 44] on span at bounding box center [950, 44] width 10 height 10
click at [948, 44] on input "checkbox" at bounding box center [948, 44] width 7 height 7
checkbox input "true"
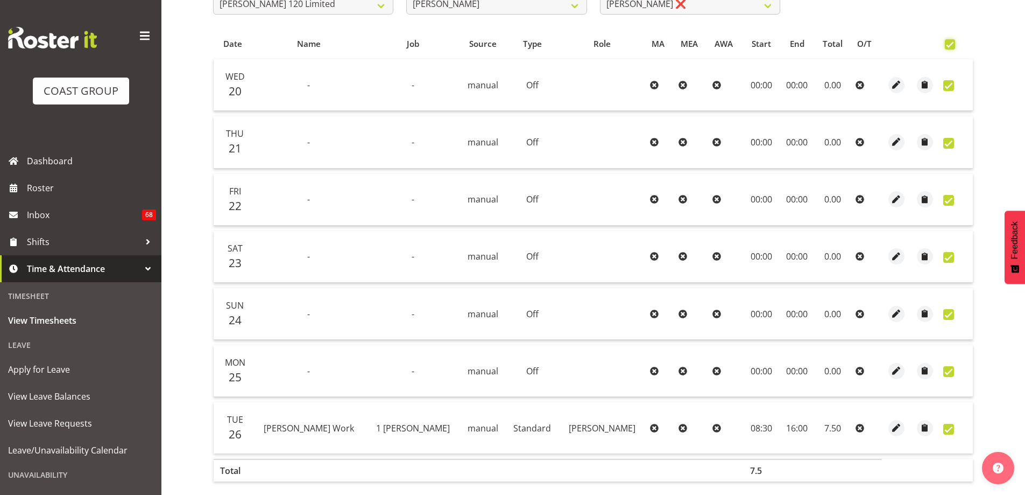
checkbox input "true"
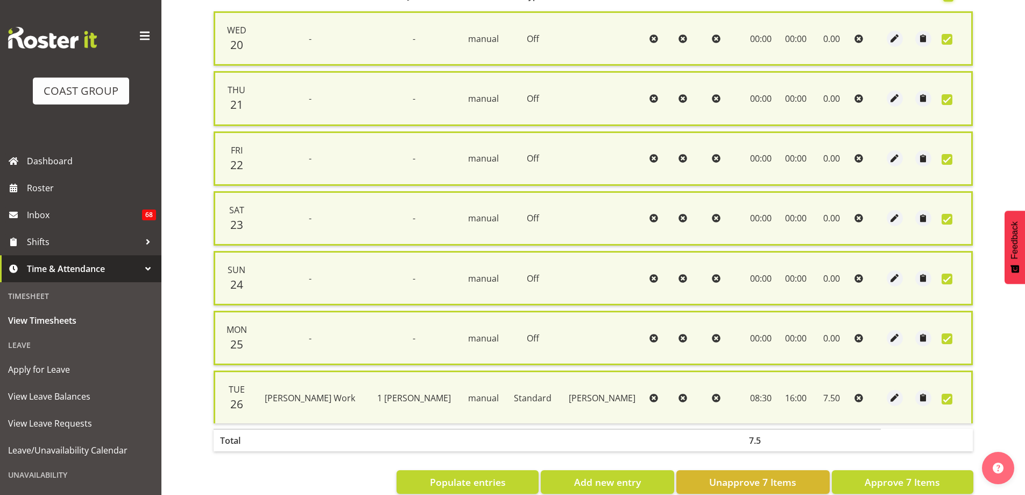
scroll to position [272, 0]
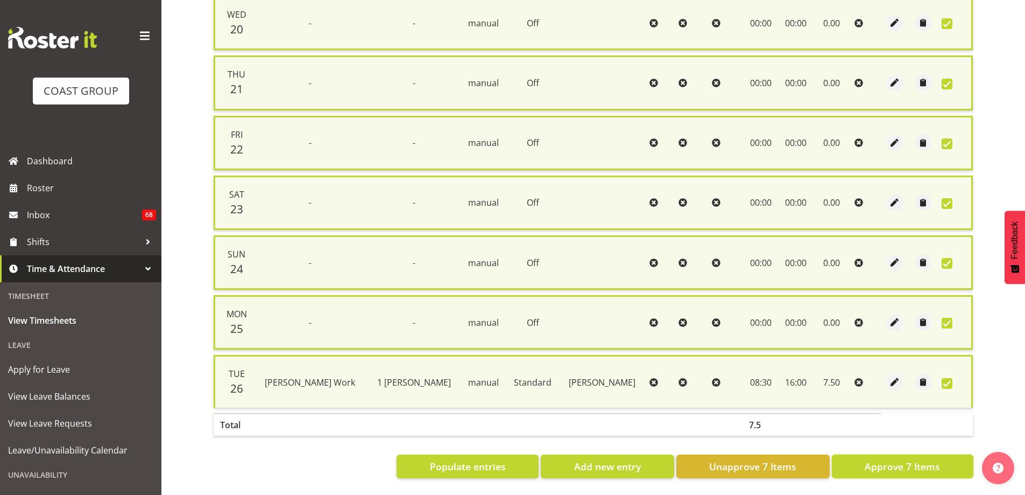
click at [905, 461] on span "Approve 7 Items" at bounding box center [902, 466] width 75 height 14
checkbox input "false"
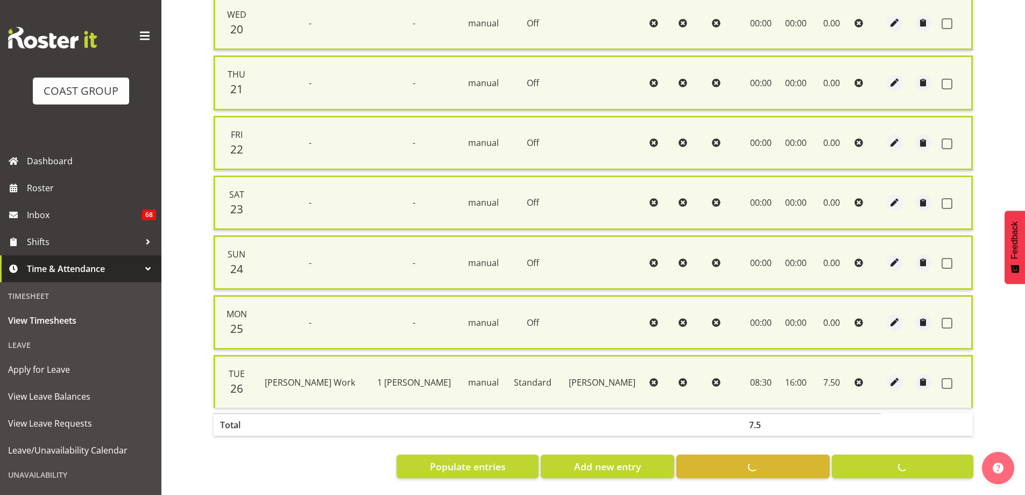
checkbox input "false"
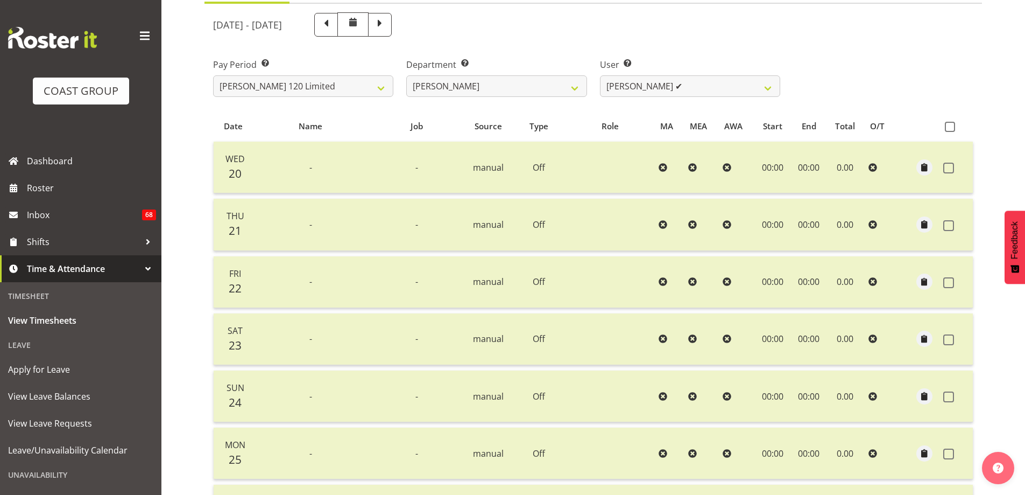
scroll to position [0, 0]
